Goal: Information Seeking & Learning: Find specific fact

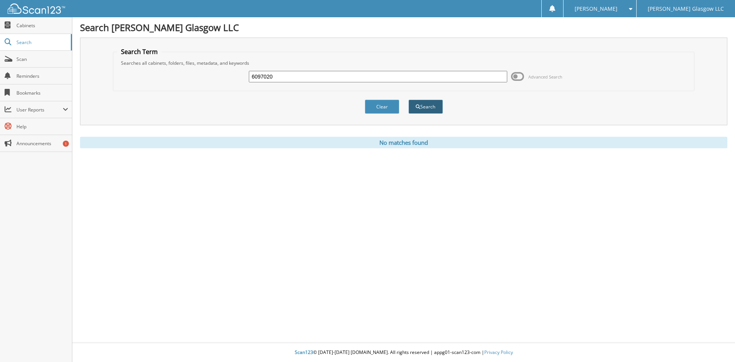
click at [419, 107] on span "submit" at bounding box center [418, 106] width 5 height 5
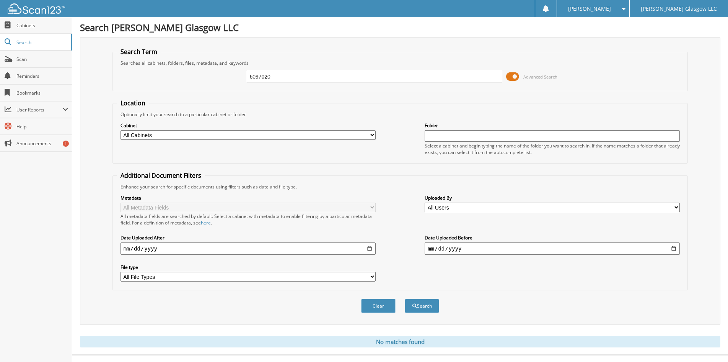
drag, startPoint x: 512, startPoint y: 77, endPoint x: 508, endPoint y: 86, distance: 10.1
click at [512, 77] on span at bounding box center [512, 76] width 13 height 11
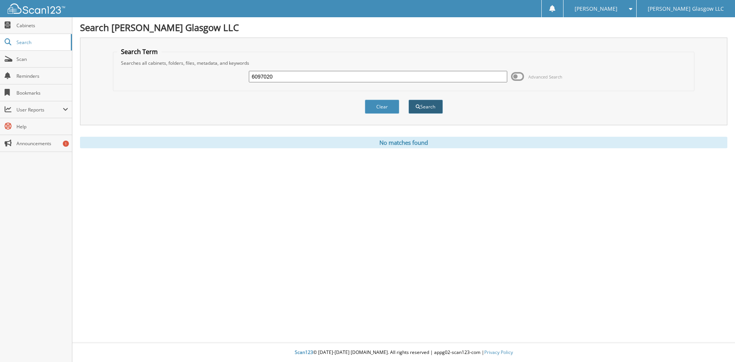
click at [424, 108] on button "Search" at bounding box center [425, 106] width 34 height 14
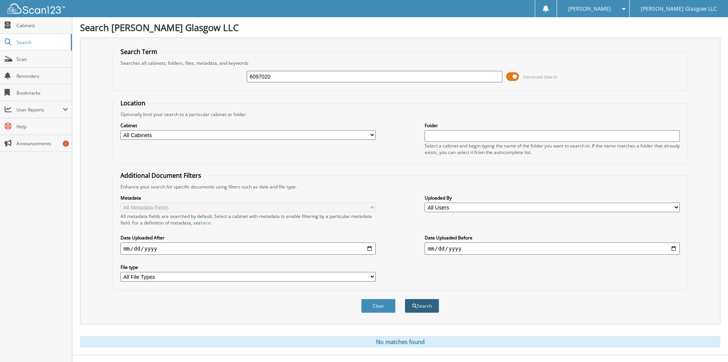
click at [417, 307] on button "Search" at bounding box center [422, 305] width 34 height 14
click at [515, 76] on span at bounding box center [512, 76] width 13 height 11
